Goal: Information Seeking & Learning: Understand process/instructions

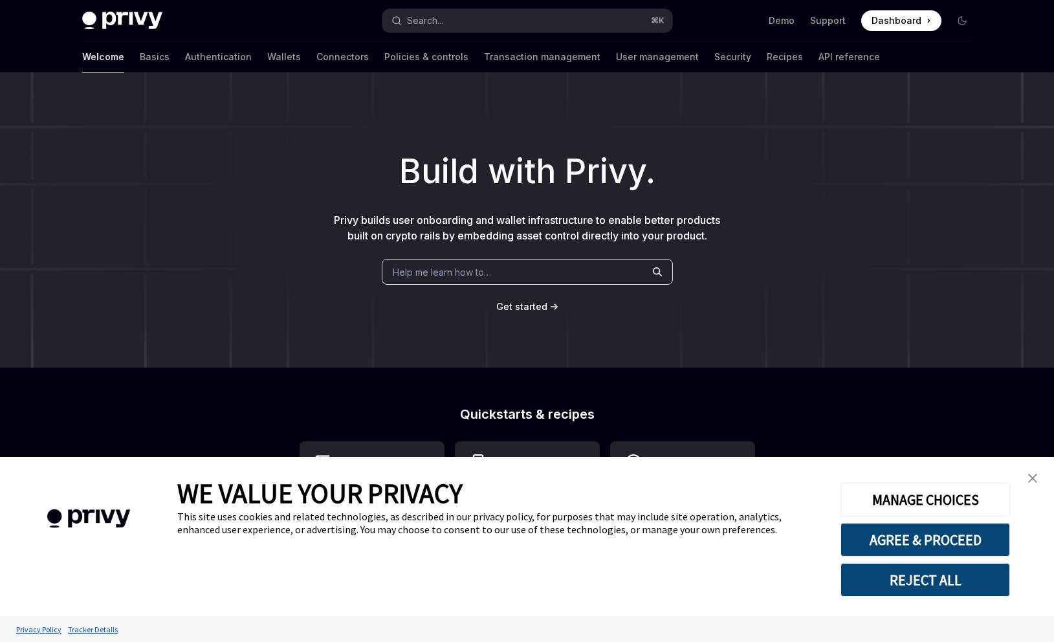
click at [190, 60] on div "Welcome Basics Authentication Wallets Connectors Policies & controls Transactio…" at bounding box center [481, 56] width 798 height 31
click at [185, 59] on link "Authentication" at bounding box center [218, 56] width 67 height 31
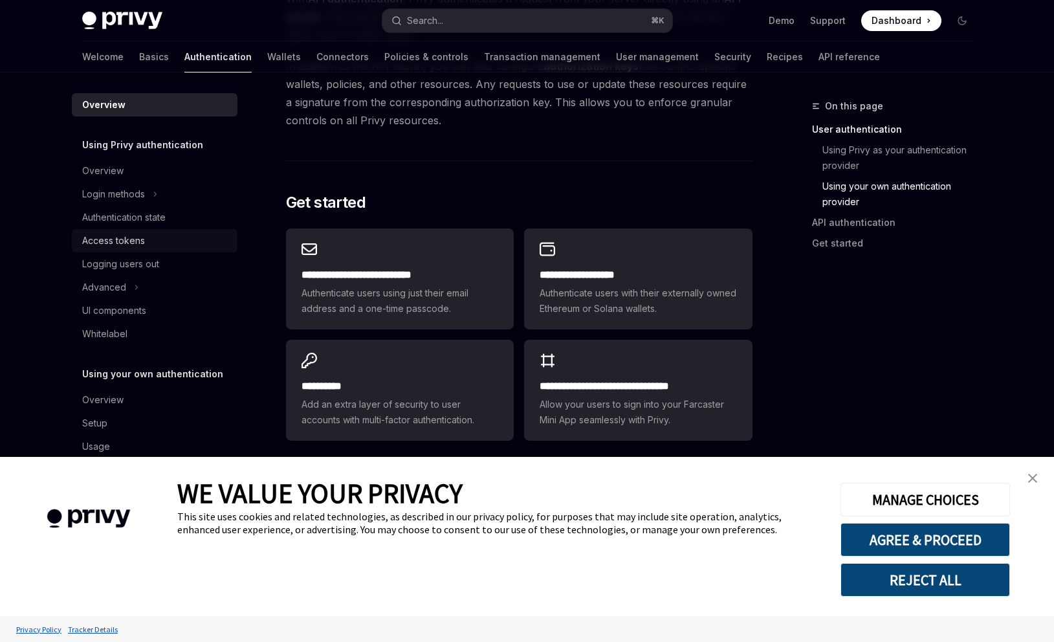
scroll to position [999, 0]
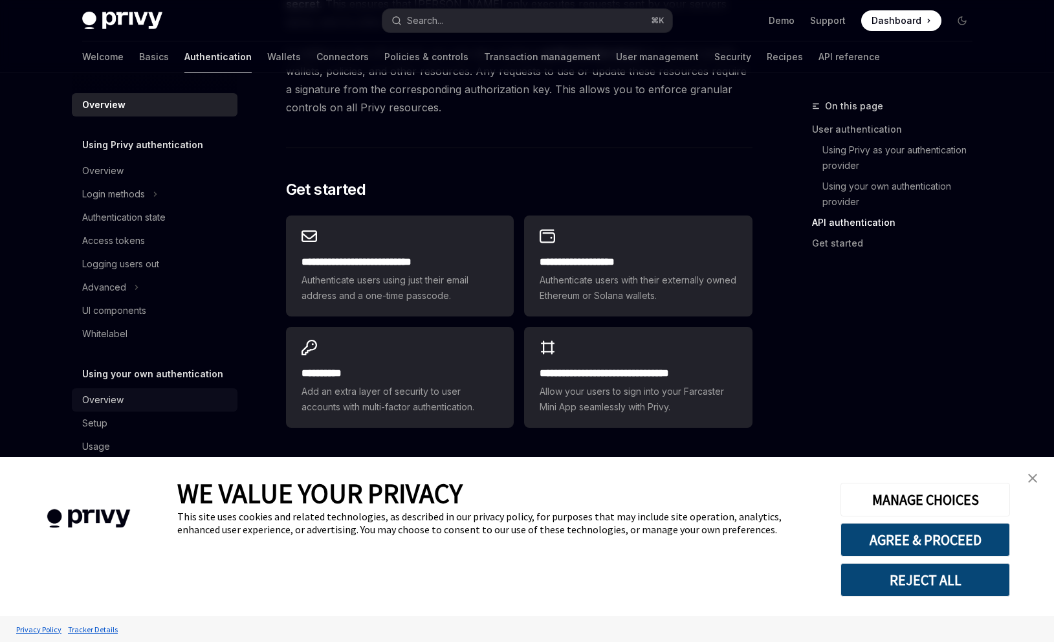
click at [102, 404] on div "Overview" at bounding box center [102, 400] width 41 height 16
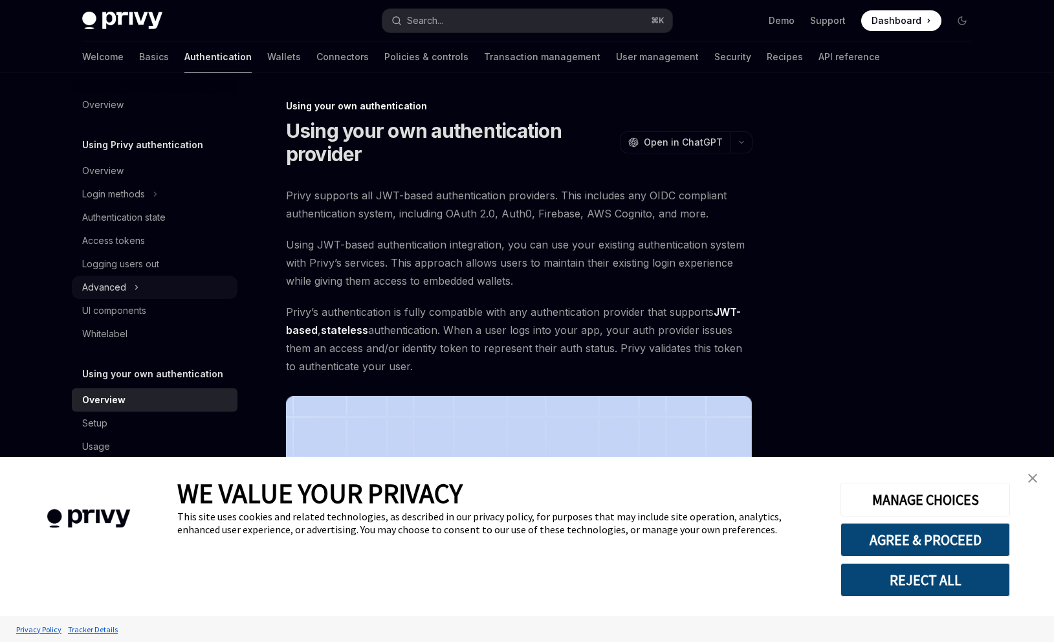
click at [116, 292] on div "Advanced" at bounding box center [104, 287] width 44 height 16
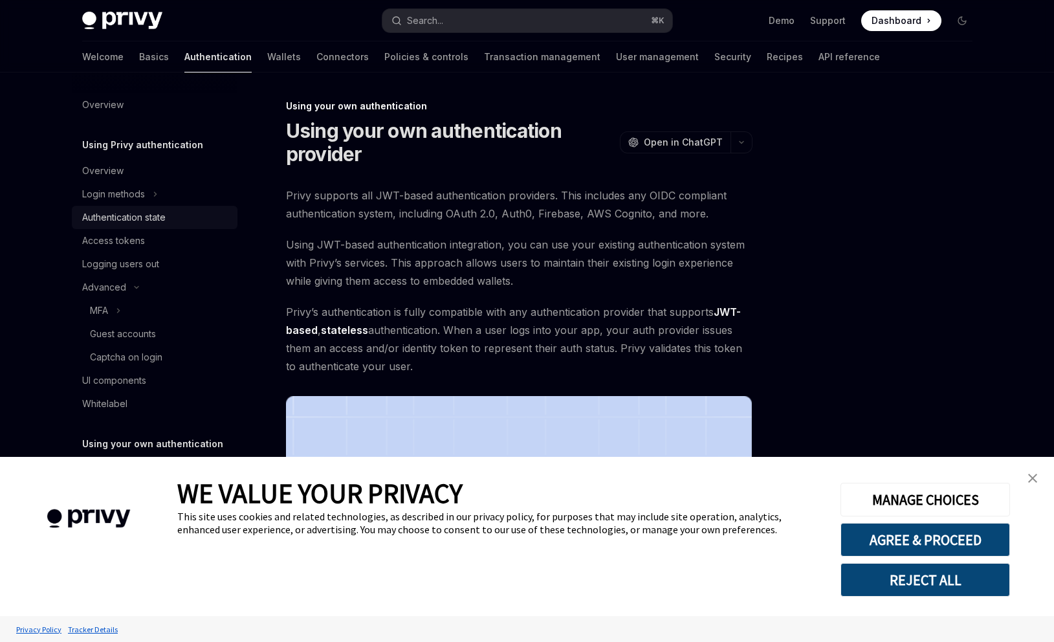
click at [148, 213] on div "Authentication state" at bounding box center [123, 218] width 83 height 16
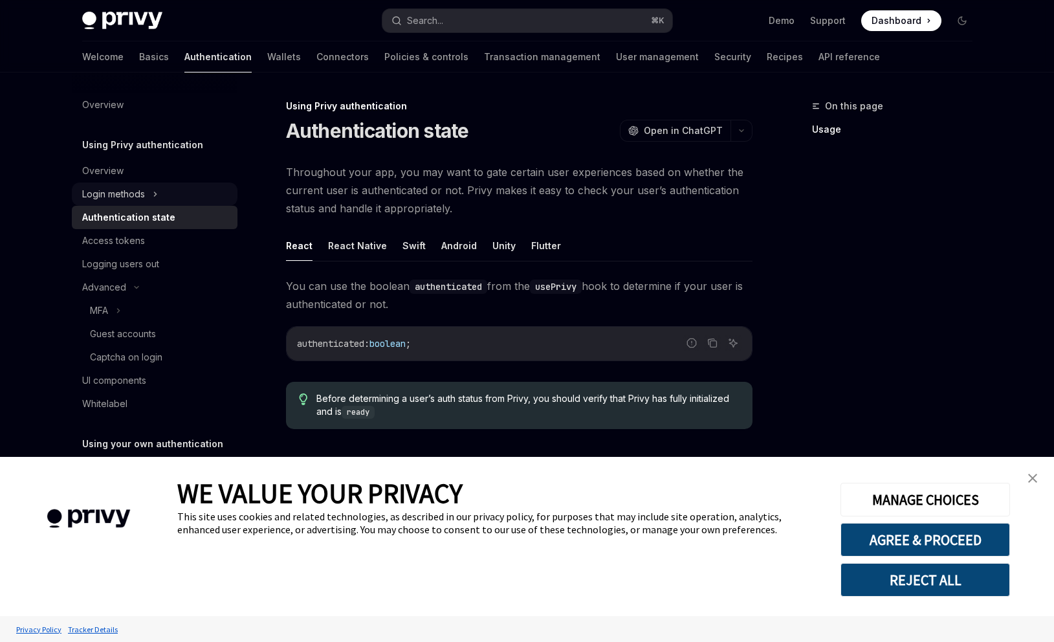
click at [135, 195] on div "Login methods" at bounding box center [113, 194] width 63 height 16
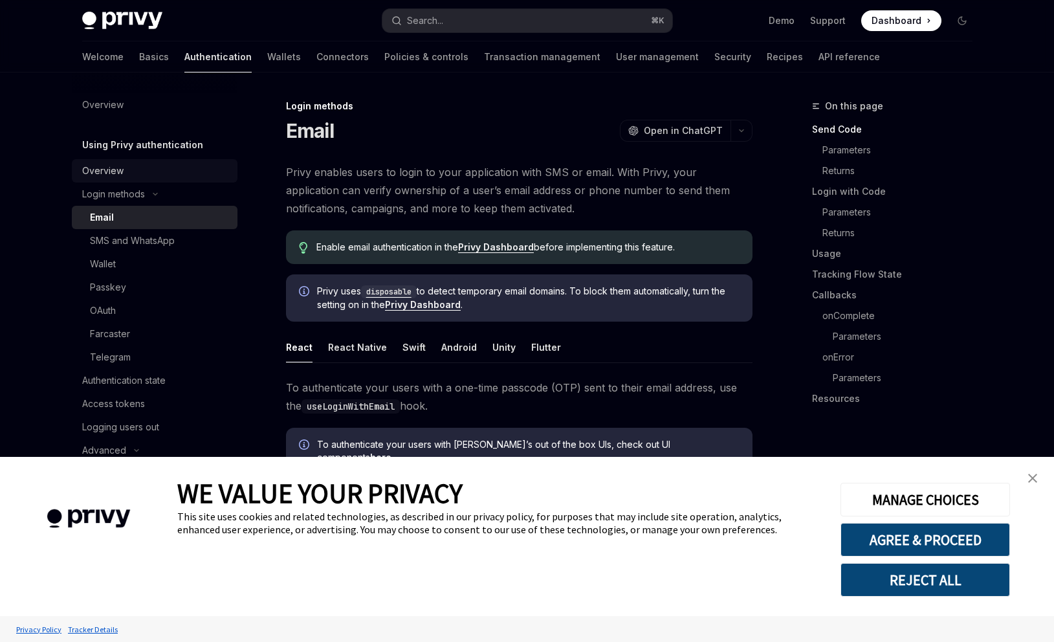
click at [116, 169] on div "Overview" at bounding box center [102, 171] width 41 height 16
type textarea "*"
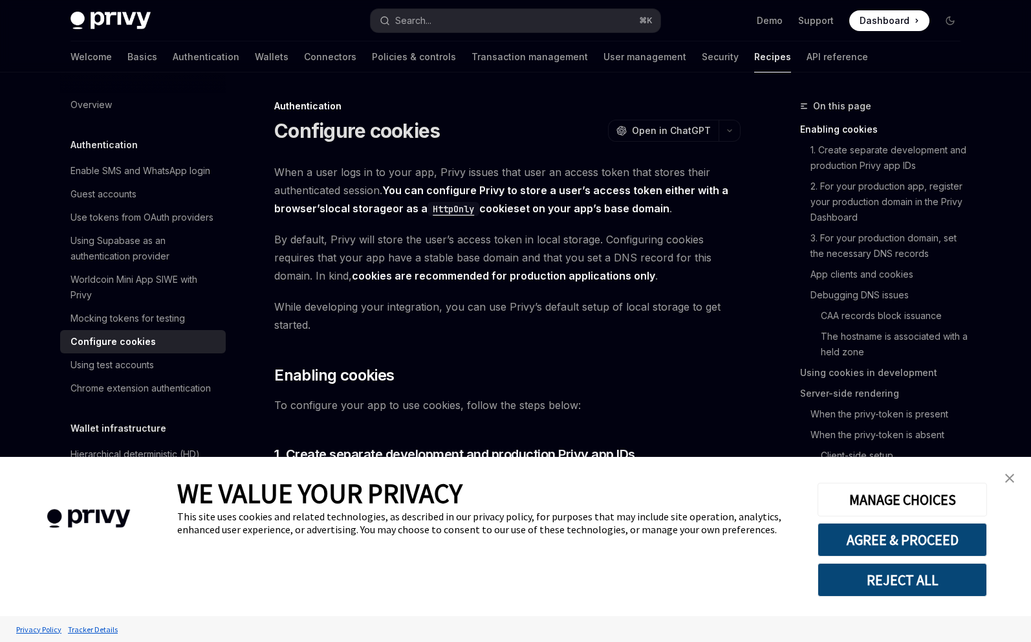
type textarea "*"
